Goal: Download file/media

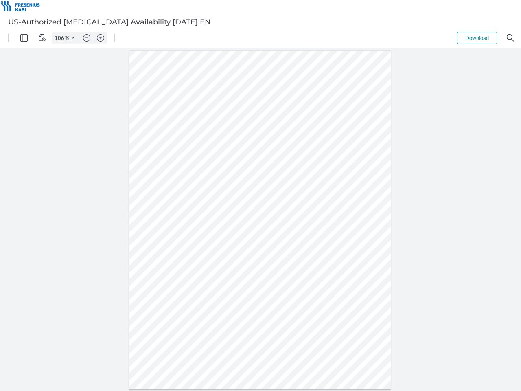
click at [24, 38] on img "Panel" at bounding box center [23, 37] width 7 height 7
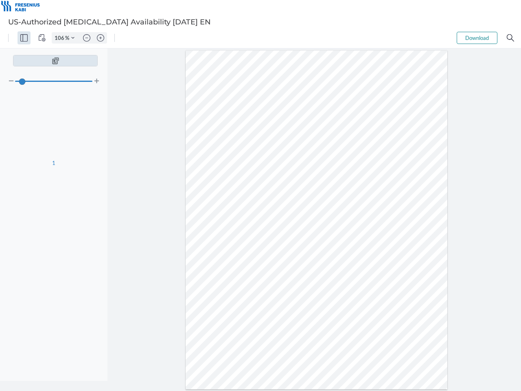
click at [42, 38] on img "View Controls" at bounding box center [41, 37] width 7 height 7
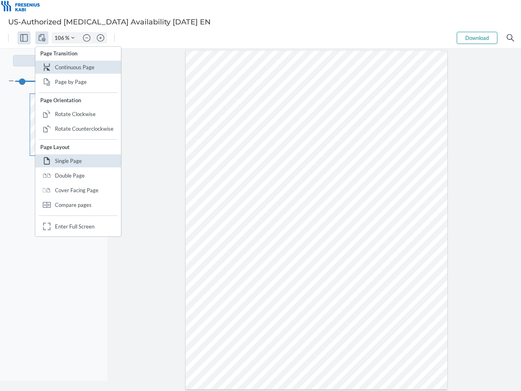
click at [61, 38] on input "106" at bounding box center [58, 37] width 13 height 7
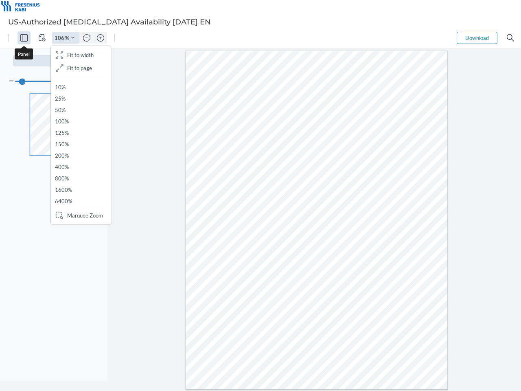
click at [73, 38] on img "Zoom Controls" at bounding box center [72, 37] width 3 height 3
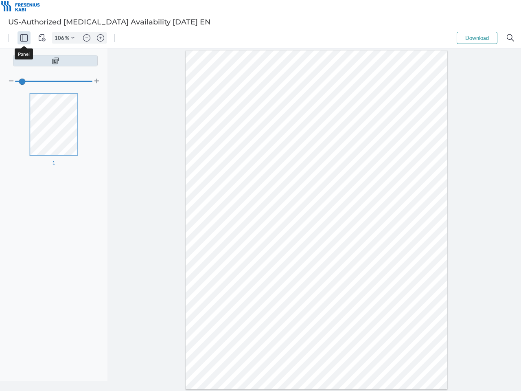
click at [87, 38] on img "Zoom out" at bounding box center [86, 37] width 7 height 7
click at [101, 38] on img "Zoom in" at bounding box center [100, 37] width 7 height 7
type input "106"
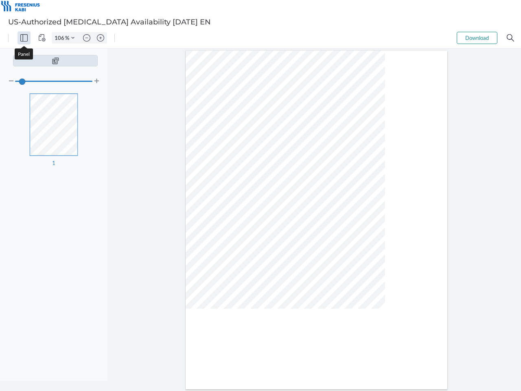
click at [477, 38] on button "Download" at bounding box center [477, 38] width 41 height 12
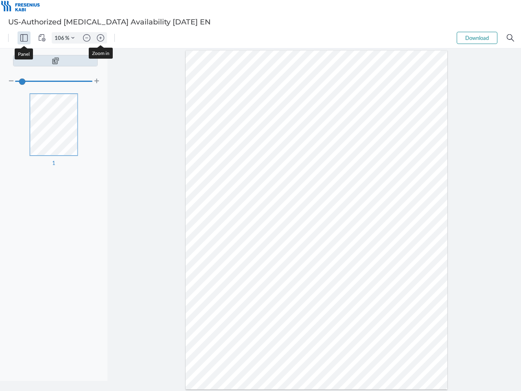
click at [510, 38] on img "Search" at bounding box center [510, 37] width 7 height 7
